Goal: Task Accomplishment & Management: Use online tool/utility

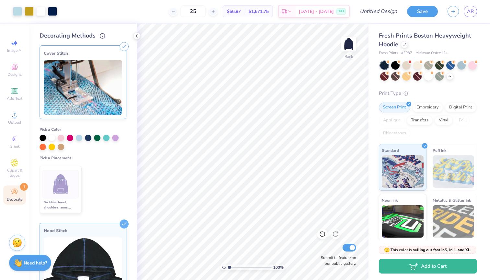
scroll to position [184, 0]
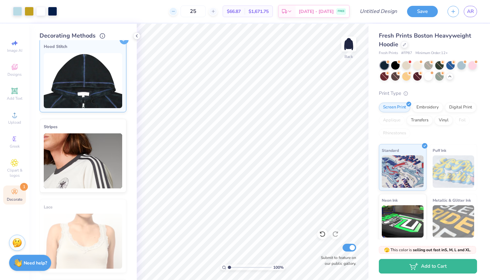
click at [174, 11] on line at bounding box center [173, 11] width 3 height 0
type input "24"
click at [385, 13] on input "Design Title" at bounding box center [386, 11] width 32 height 13
type input "VSAP 2"
click at [421, 11] on button "Save" at bounding box center [422, 10] width 31 height 11
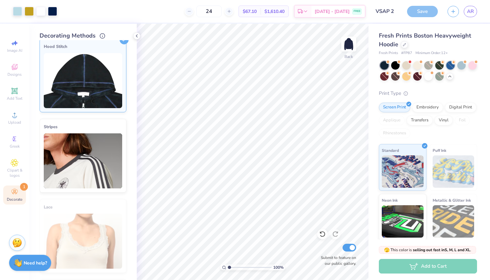
drag, startPoint x: 470, startPoint y: 11, endPoint x: 453, endPoint y: 68, distance: 59.7
click at [470, 11] on span "AR" at bounding box center [470, 11] width 7 height 7
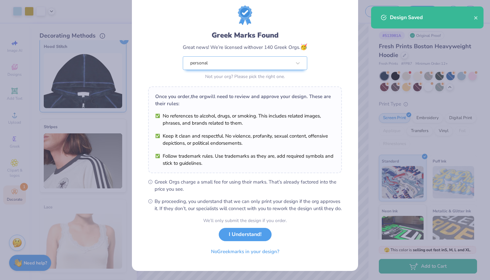
scroll to position [23, 0]
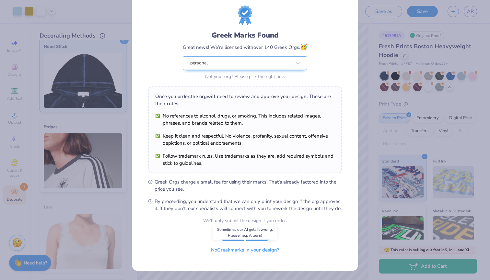
click at [265, 250] on button "No Greek marks in your design?" at bounding box center [244, 250] width 79 height 13
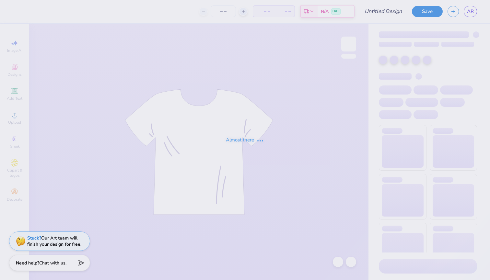
type input "VSAP 1"
type input "20"
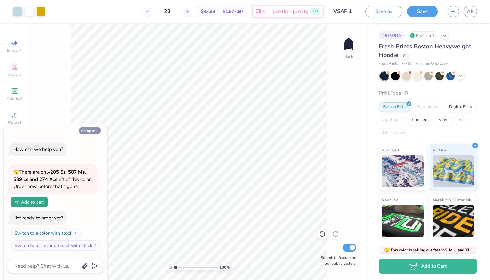
click at [93, 132] on button "Collapse" at bounding box center [90, 130] width 22 height 7
type textarea "x"
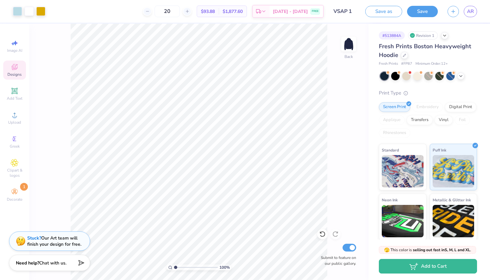
click at [12, 72] on div "Designs" at bounding box center [14, 70] width 23 height 19
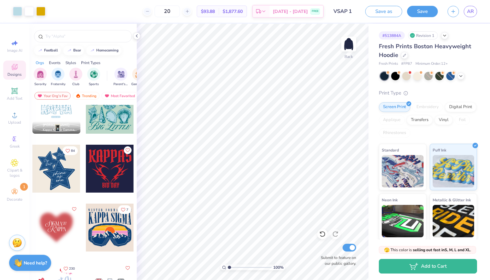
scroll to position [785, 0]
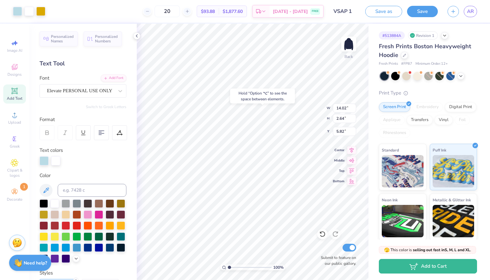
type input "5.14"
type input "5.43"
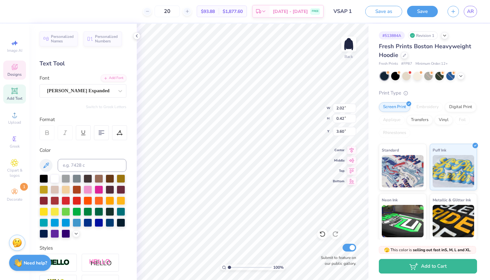
type textarea "2025"
click at [16, 65] on icon at bounding box center [15, 67] width 8 height 8
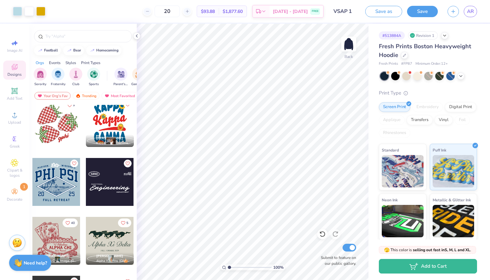
scroll to position [1539, 0]
click at [101, 177] on div at bounding box center [110, 182] width 48 height 48
type input "6.04"
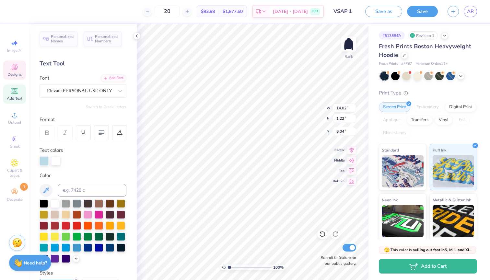
type input "3.38"
type input "1.60"
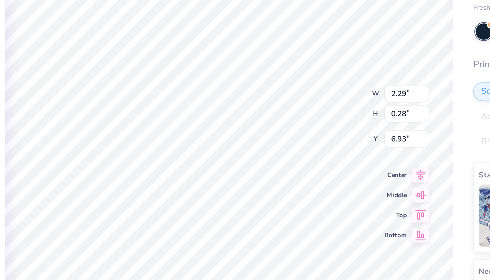
type input "0.94"
type input "6.27"
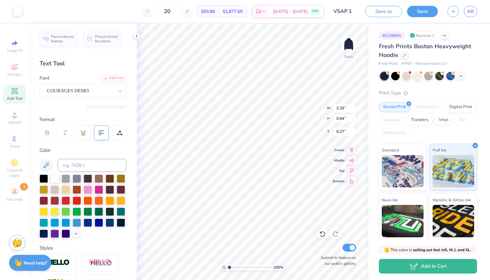
click at [98, 130] on div at bounding box center [101, 132] width 15 height 15
type input "2.27"
type input "0.93"
type input "4.02"
type input "3.00"
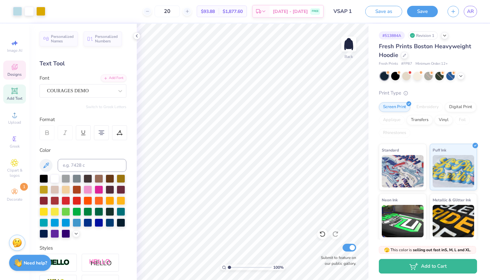
click at [16, 72] on span "Designs" at bounding box center [14, 74] width 14 height 5
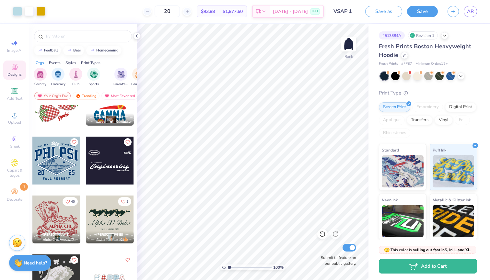
scroll to position [1560, 0]
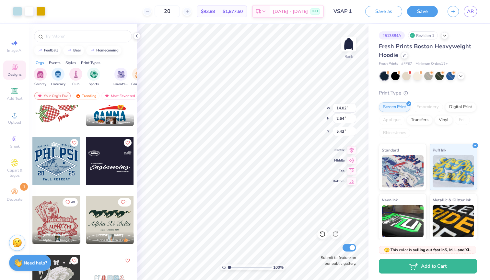
type input "6.06"
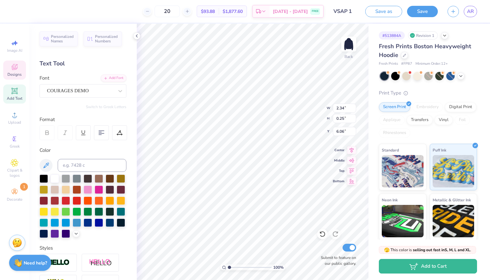
type input "6.01"
type input "8.30"
type textarea "I"
type textarea "c"
type textarea "campbell"
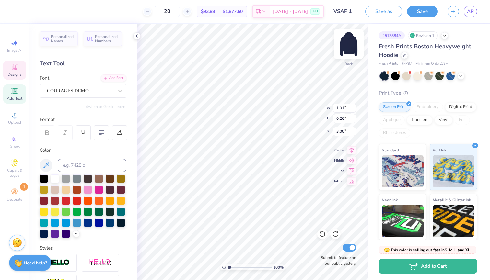
scroll to position [0, 1]
type input "2.26"
type input "0.28"
type input "3.33"
type textarea "hall"
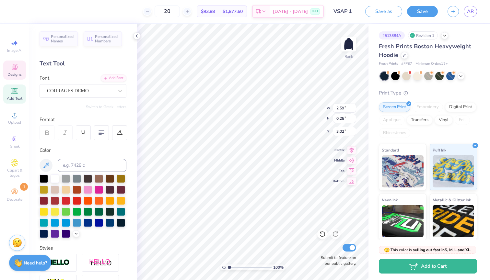
type input "3.00"
type input "3.59"
type input "3.39"
click at [191, 14] on div at bounding box center [187, 11] width 9 height 9
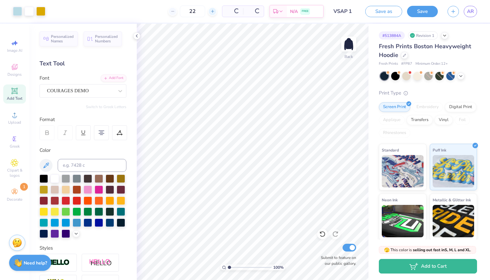
click at [193, 11] on input "22" at bounding box center [192, 12] width 25 height 12
click at [190, 11] on icon at bounding box center [187, 11] width 5 height 5
type input "24"
click at [16, 191] on circle at bounding box center [15, 190] width 4 height 4
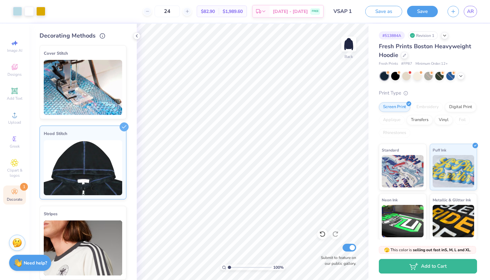
click at [99, 132] on div "Hood Stitch" at bounding box center [83, 134] width 78 height 8
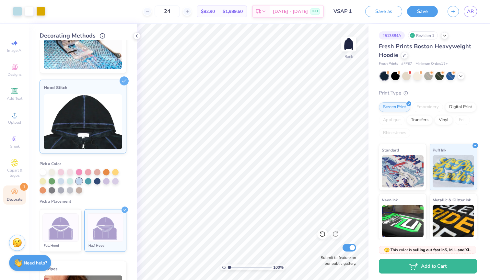
scroll to position [46, 0]
click at [125, 79] on icon at bounding box center [124, 81] width 9 height 9
